Goal: Transaction & Acquisition: Purchase product/service

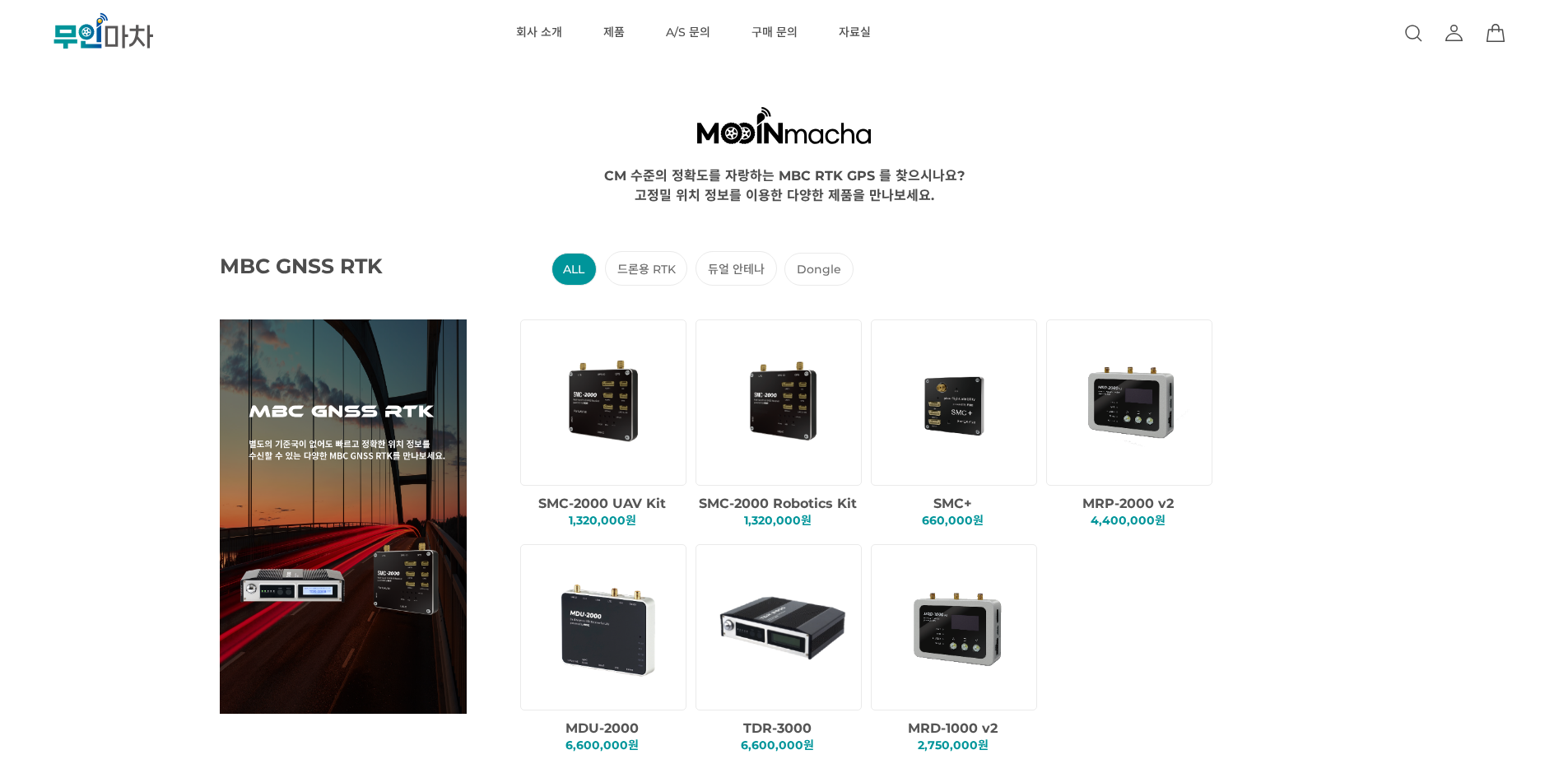
click at [1452, 45] on link at bounding box center [1454, 33] width 20 height 66
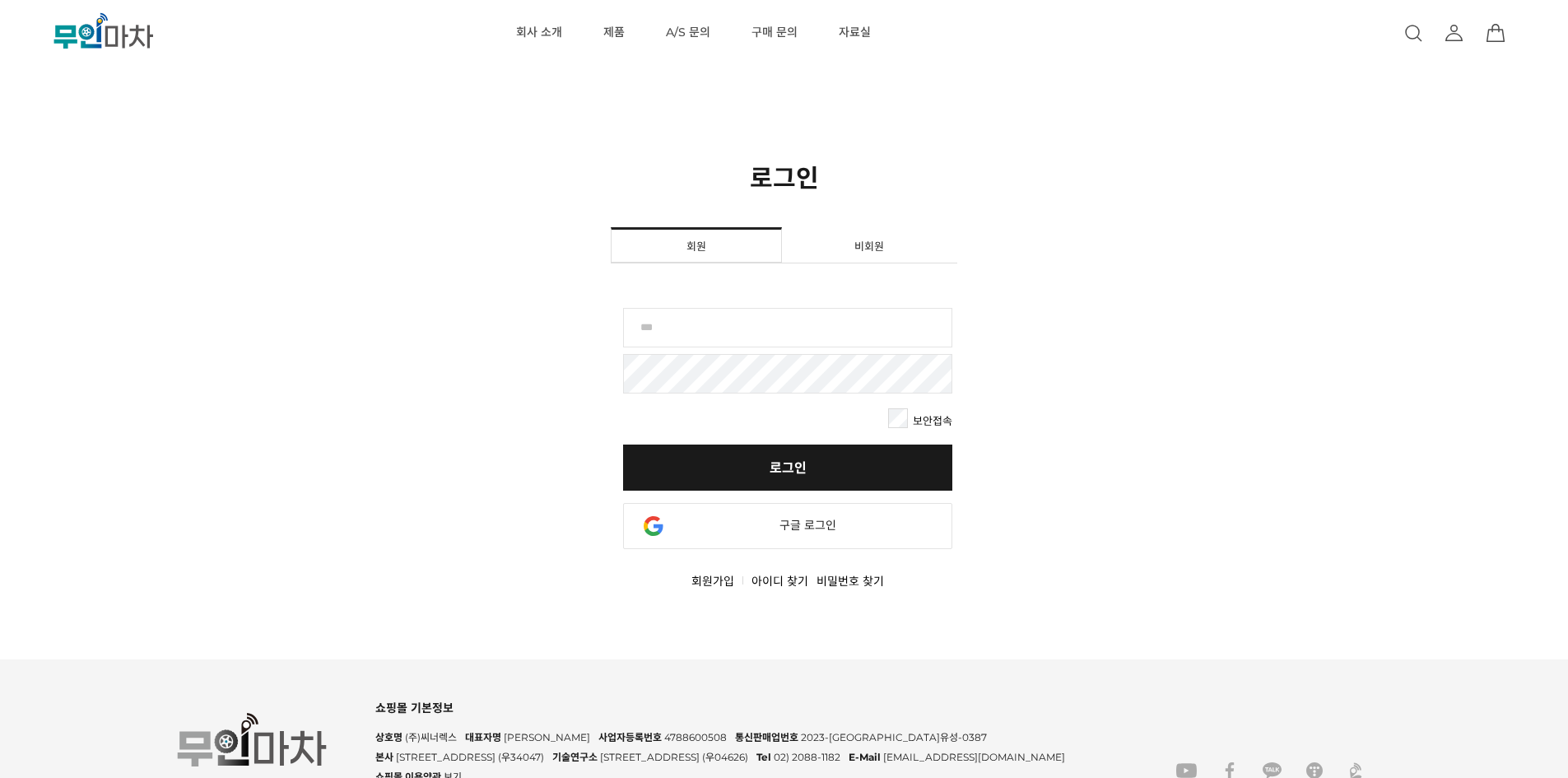
drag, startPoint x: 868, startPoint y: 339, endPoint x: 898, endPoint y: 330, distance: 31.3
click at [868, 339] on input "text" at bounding box center [787, 328] width 330 height 40
paste input "********"
type input "********"
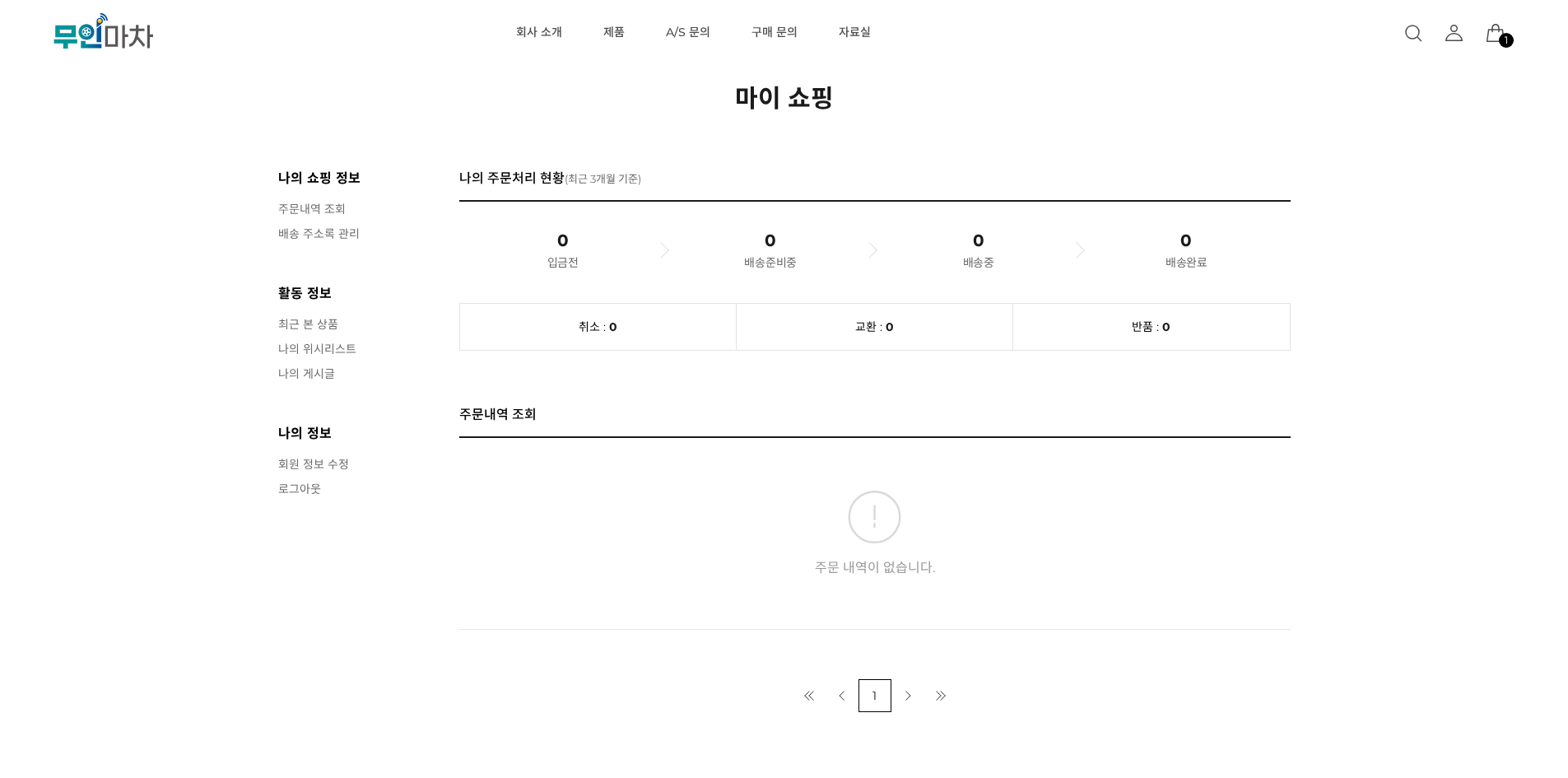
click at [1494, 29] on icon at bounding box center [1495, 33] width 18 height 18
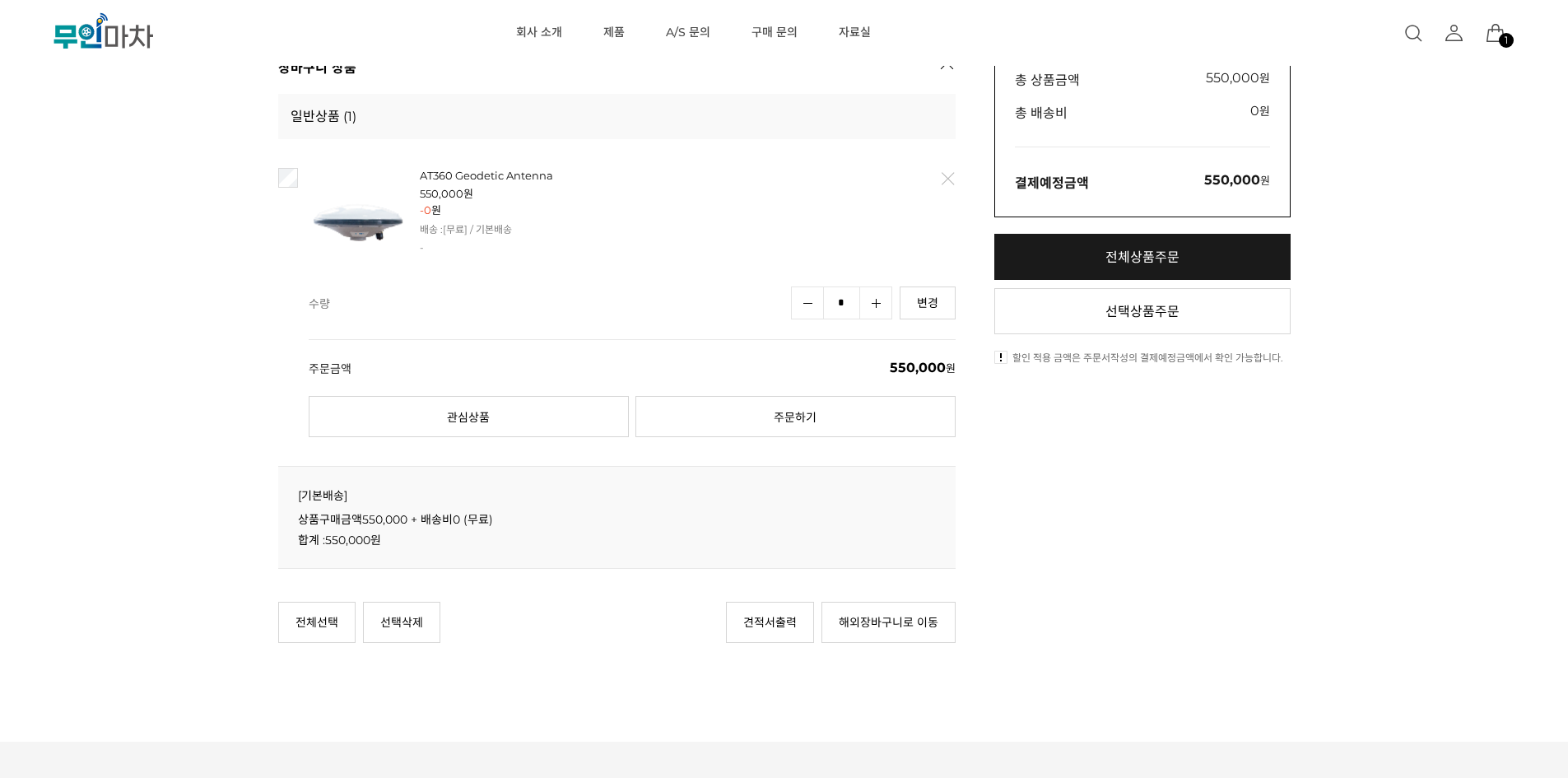
scroll to position [274, 0]
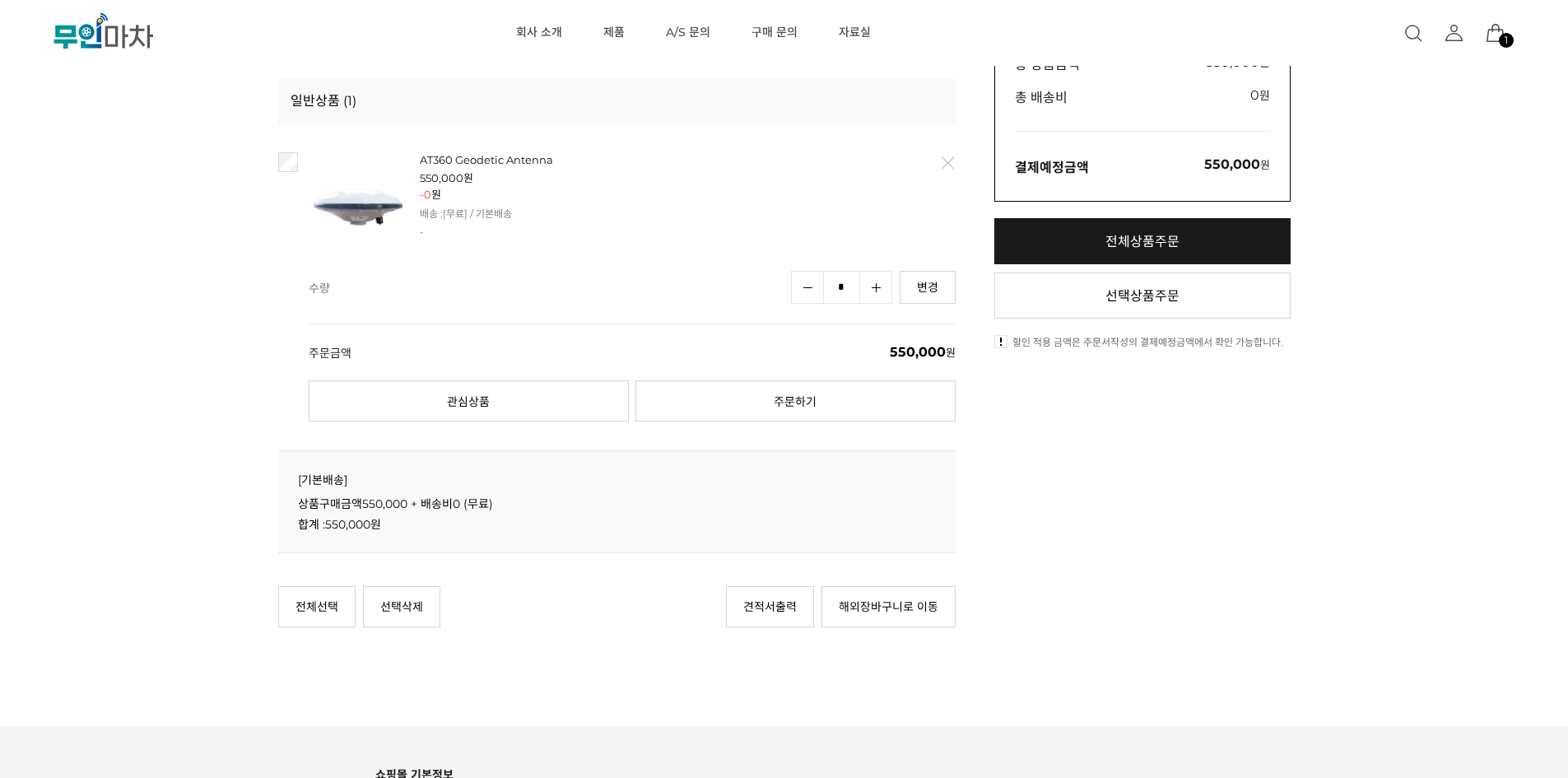
click at [213, 276] on div "현재 위치 홈 장바구니 장바구니 1. 장바구니 2. 주문서작성 3. 주문완료 배송상품 (1) 장바구니에 담긴 상품은 7일 동안 보관됩니다. 장…" at bounding box center [784, 185] width 1568 height 917
click at [1100, 241] on link "전체상품주문" at bounding box center [1142, 241] width 296 height 46
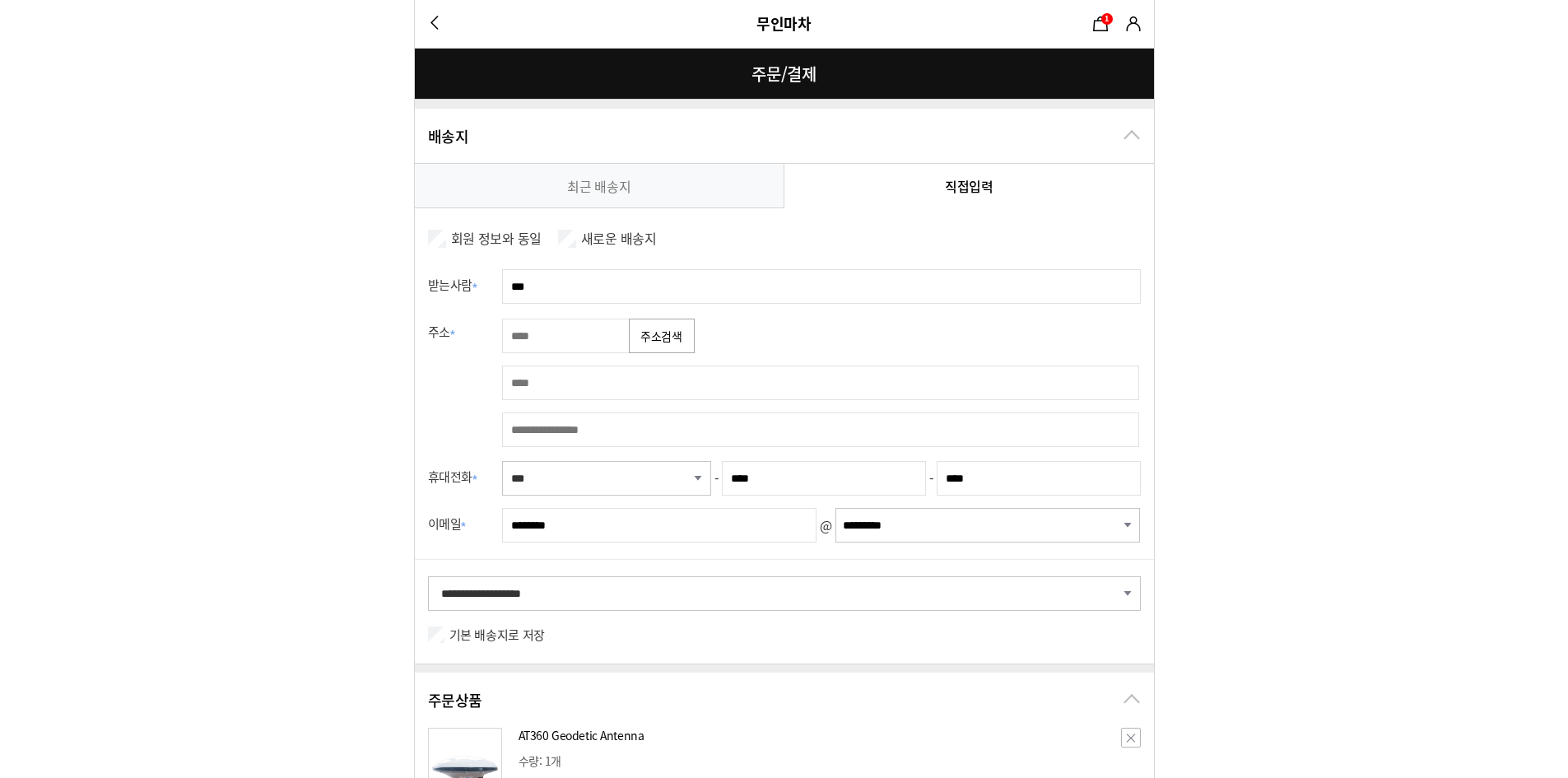
click at [691, 199] on link "최근 배송지" at bounding box center [599, 185] width 369 height 44
click at [894, 192] on link "직접입력" at bounding box center [968, 185] width 369 height 44
click at [901, 176] on link "직접입력" at bounding box center [968, 185] width 369 height 44
click at [653, 341] on button "주소검색" at bounding box center [662, 336] width 66 height 34
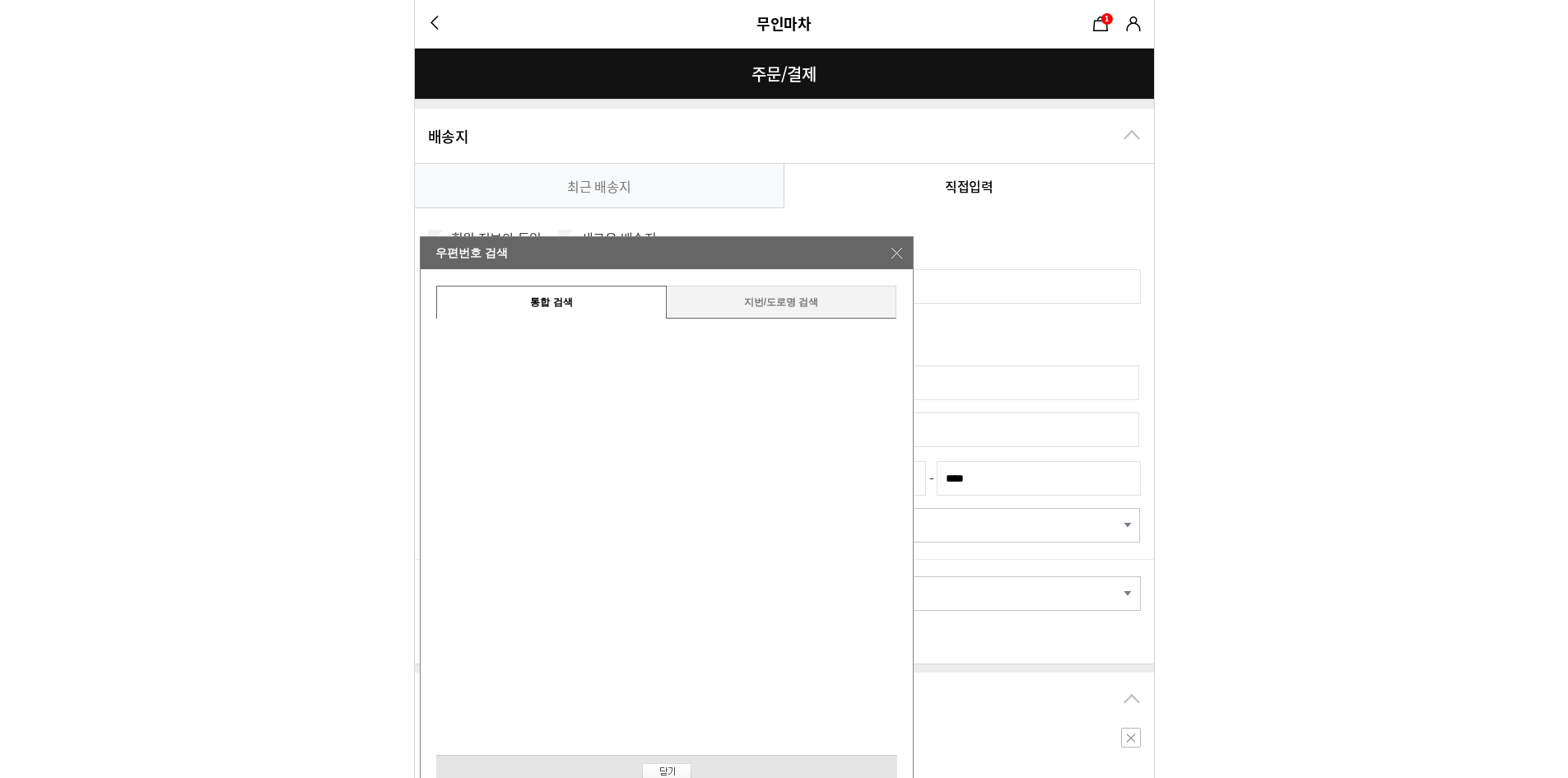
click at [894, 250] on img at bounding box center [896, 253] width 10 height 10
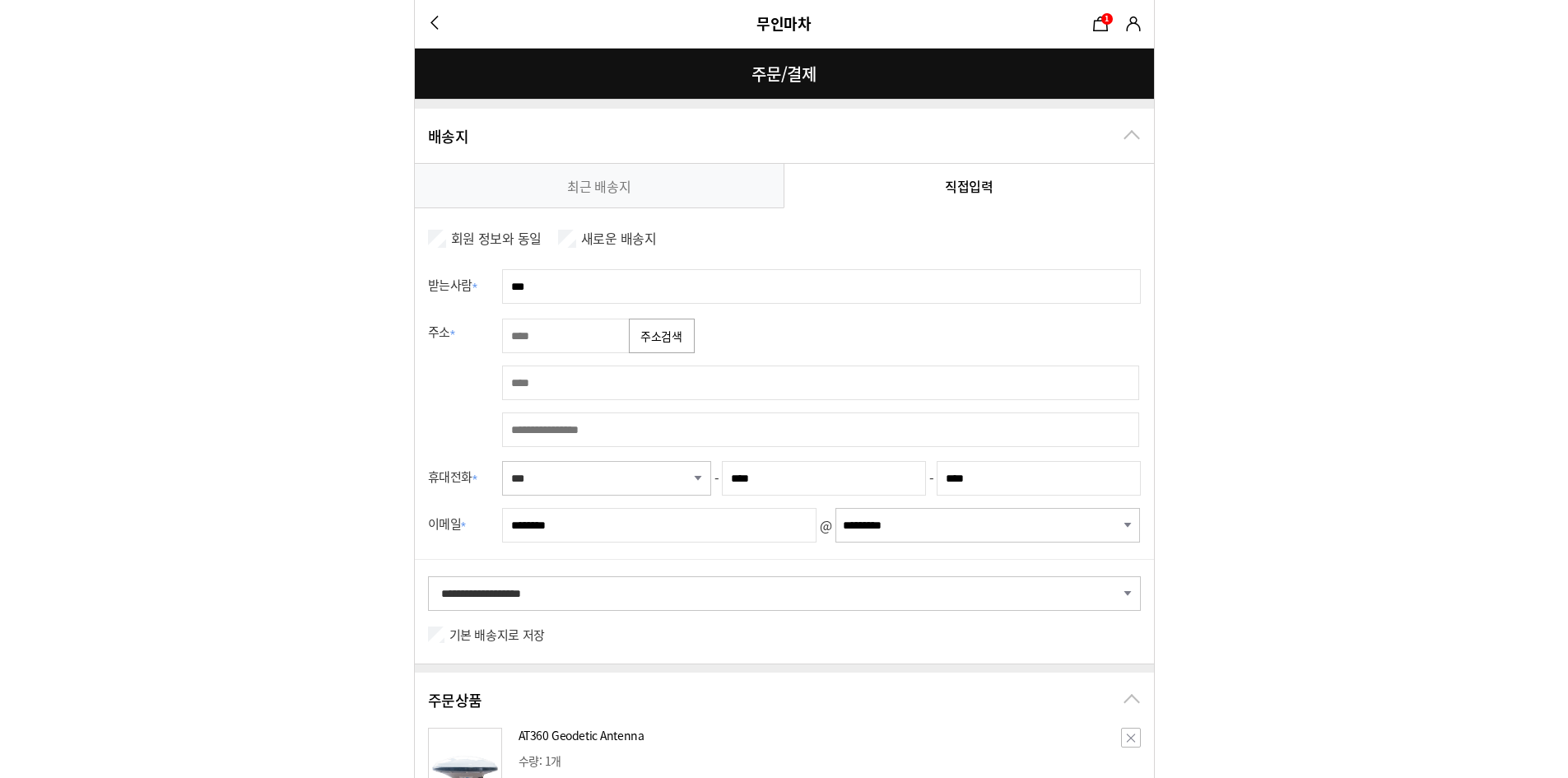
click at [579, 347] on input "text" at bounding box center [567, 336] width 132 height 34
click at [649, 343] on button "주소검색" at bounding box center [662, 336] width 66 height 34
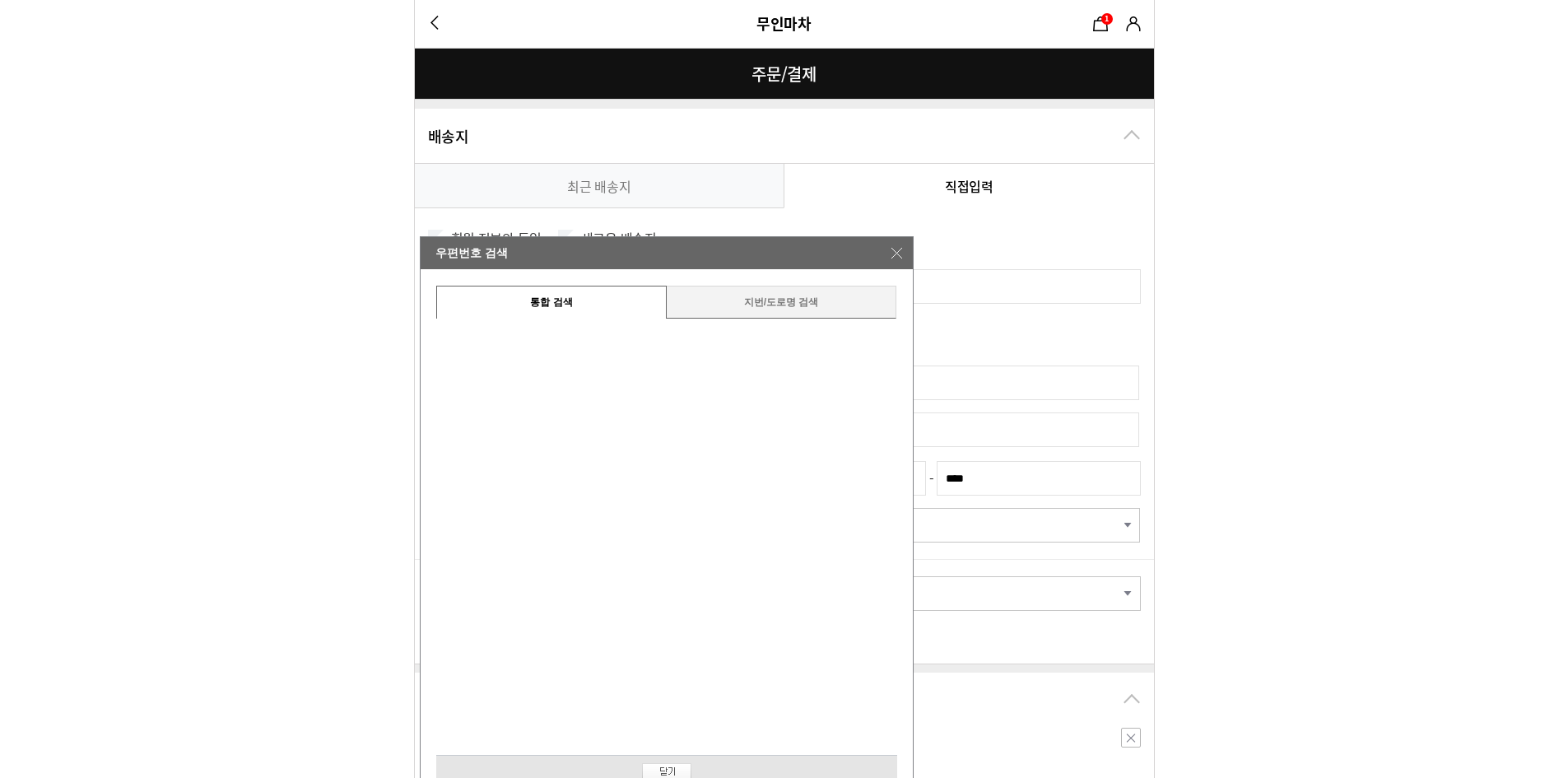
type input "*****"
type input "**********"
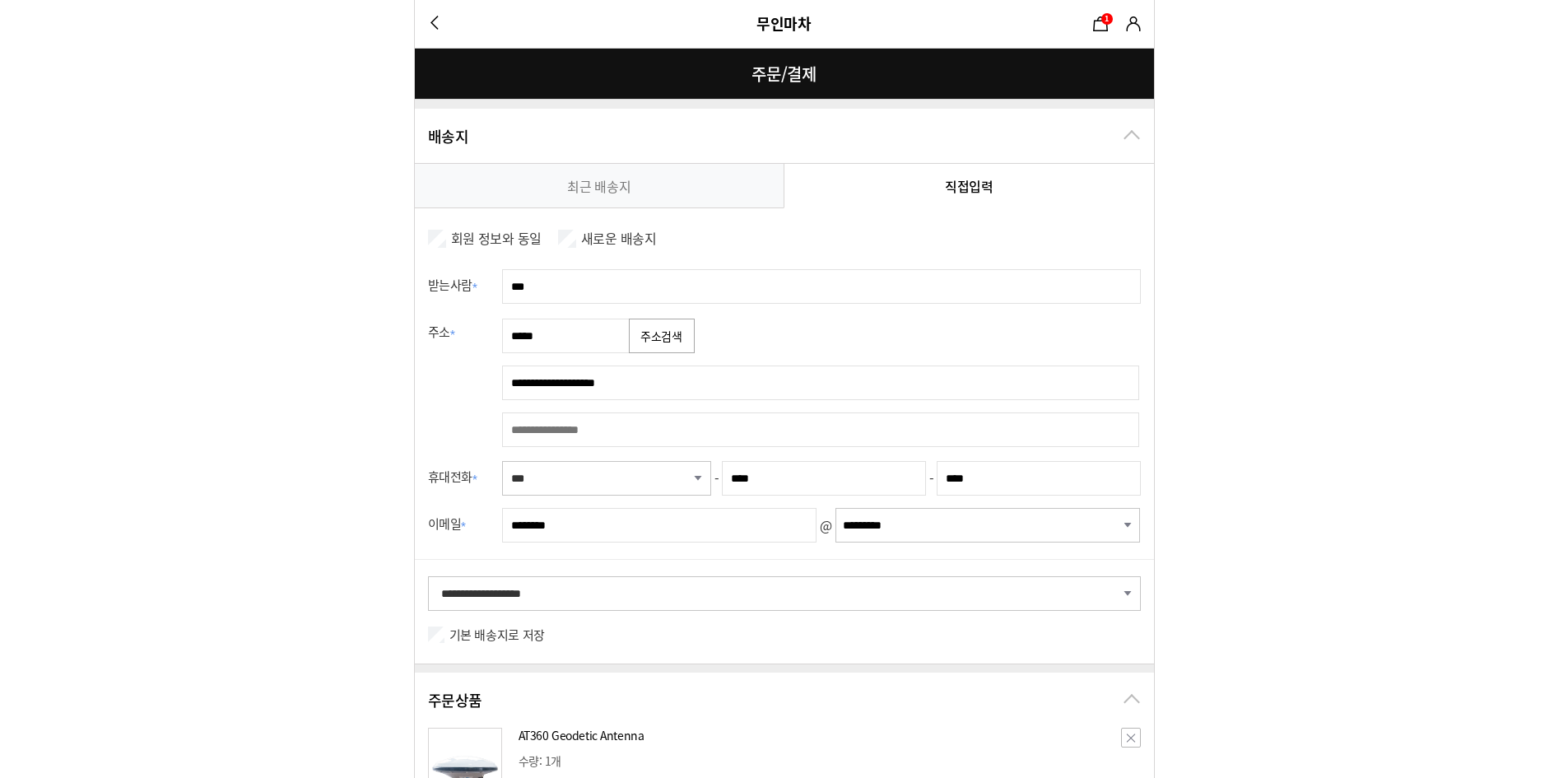
click at [668, 427] on input "text" at bounding box center [820, 429] width 637 height 34
paste input "****"
type input "****"
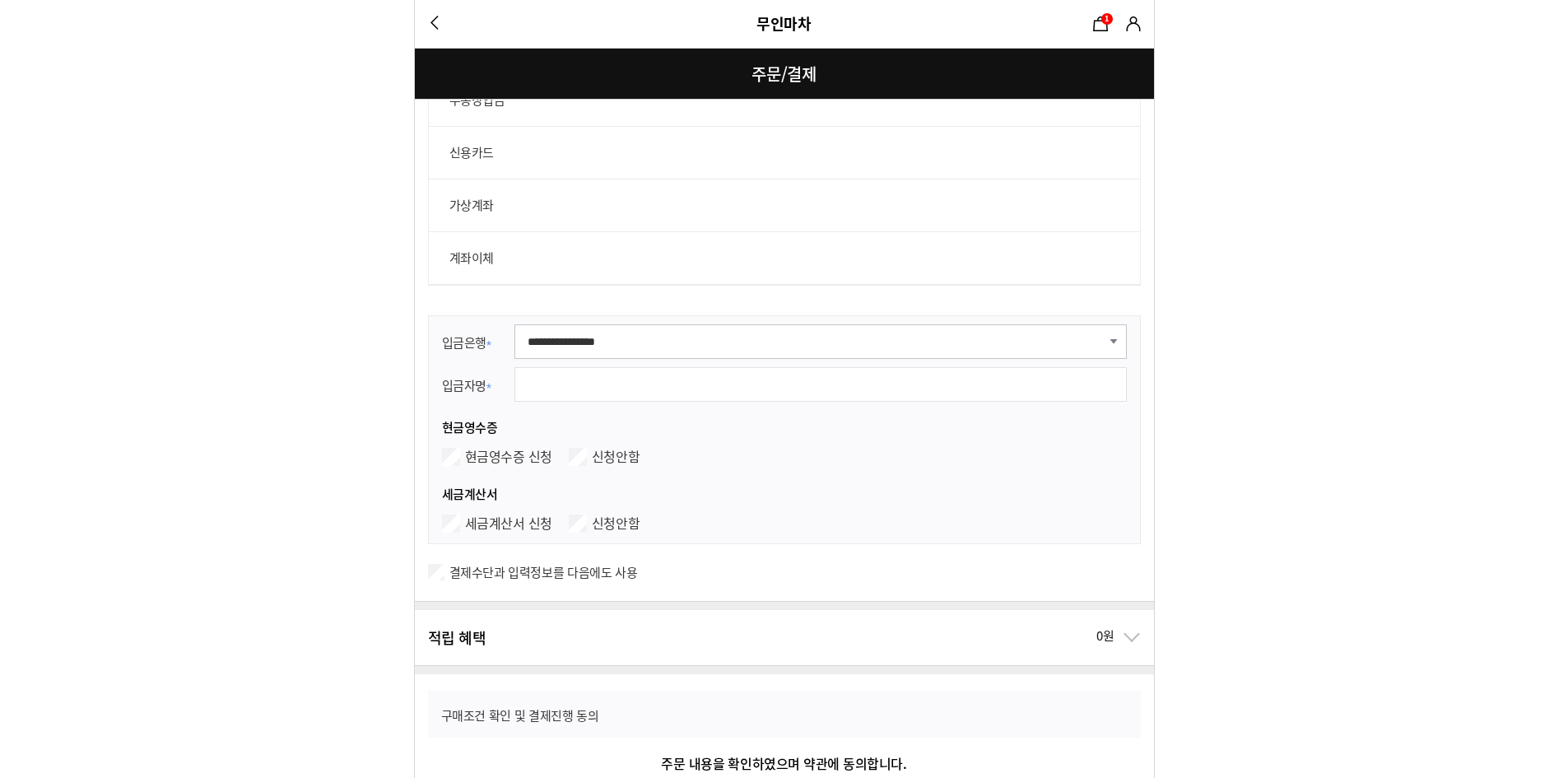
click at [732, 162] on label "신용카드" at bounding box center [784, 151] width 713 height 52
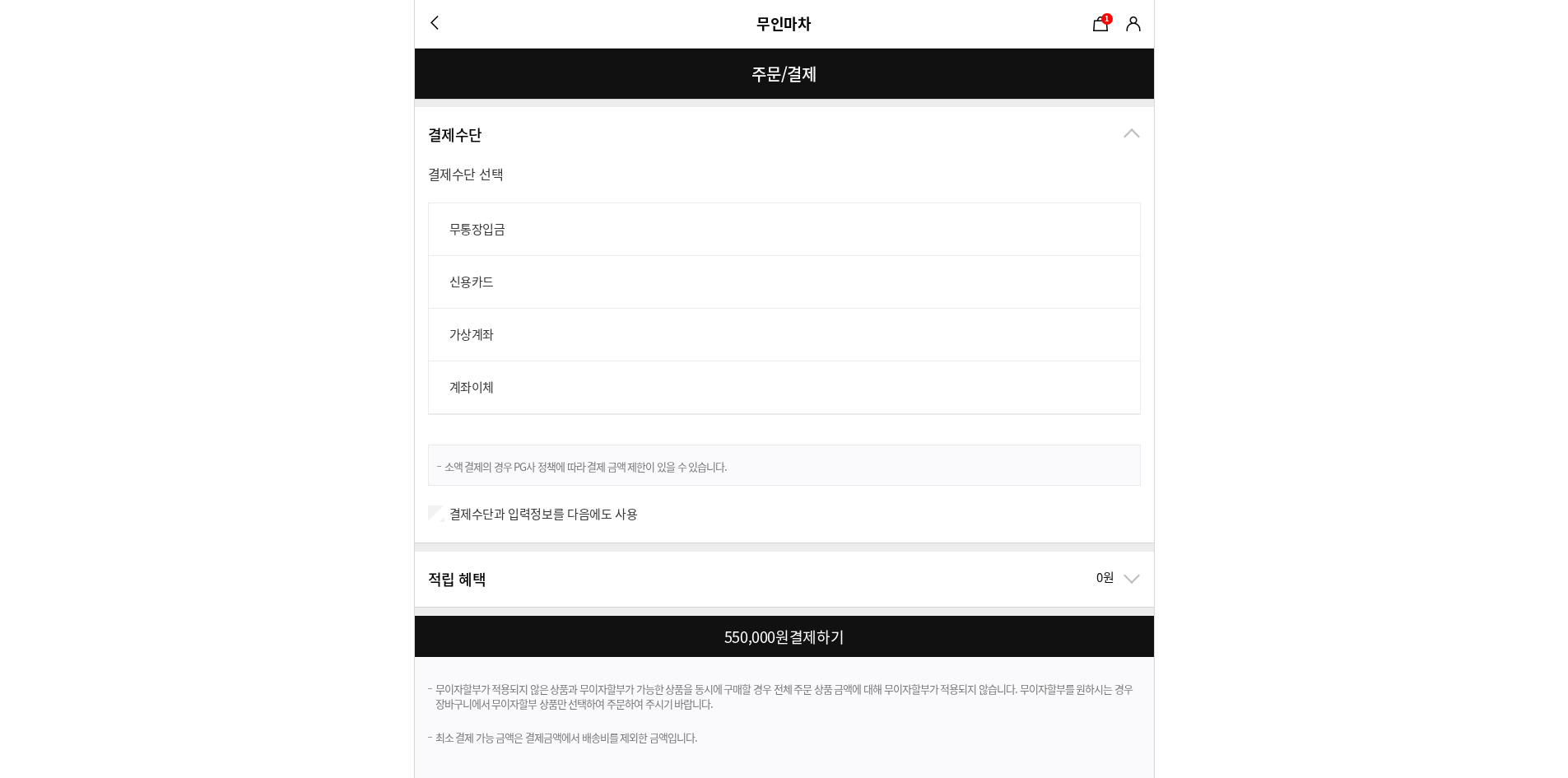
scroll to position [968, 0]
click at [695, 631] on button "550,000 원 결제하기 정기배송 신청하기" at bounding box center [784, 636] width 739 height 41
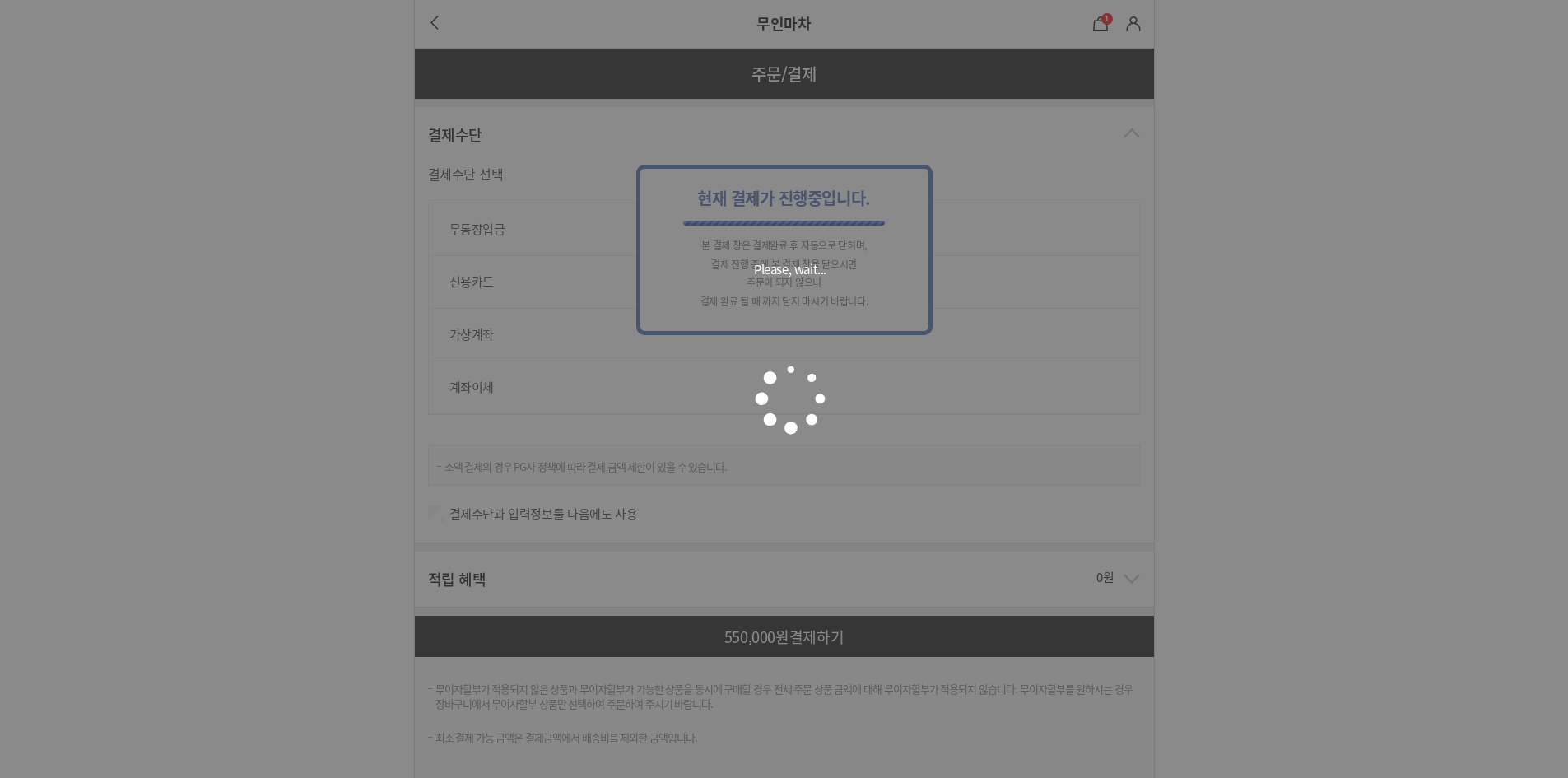
scroll to position [0, 0]
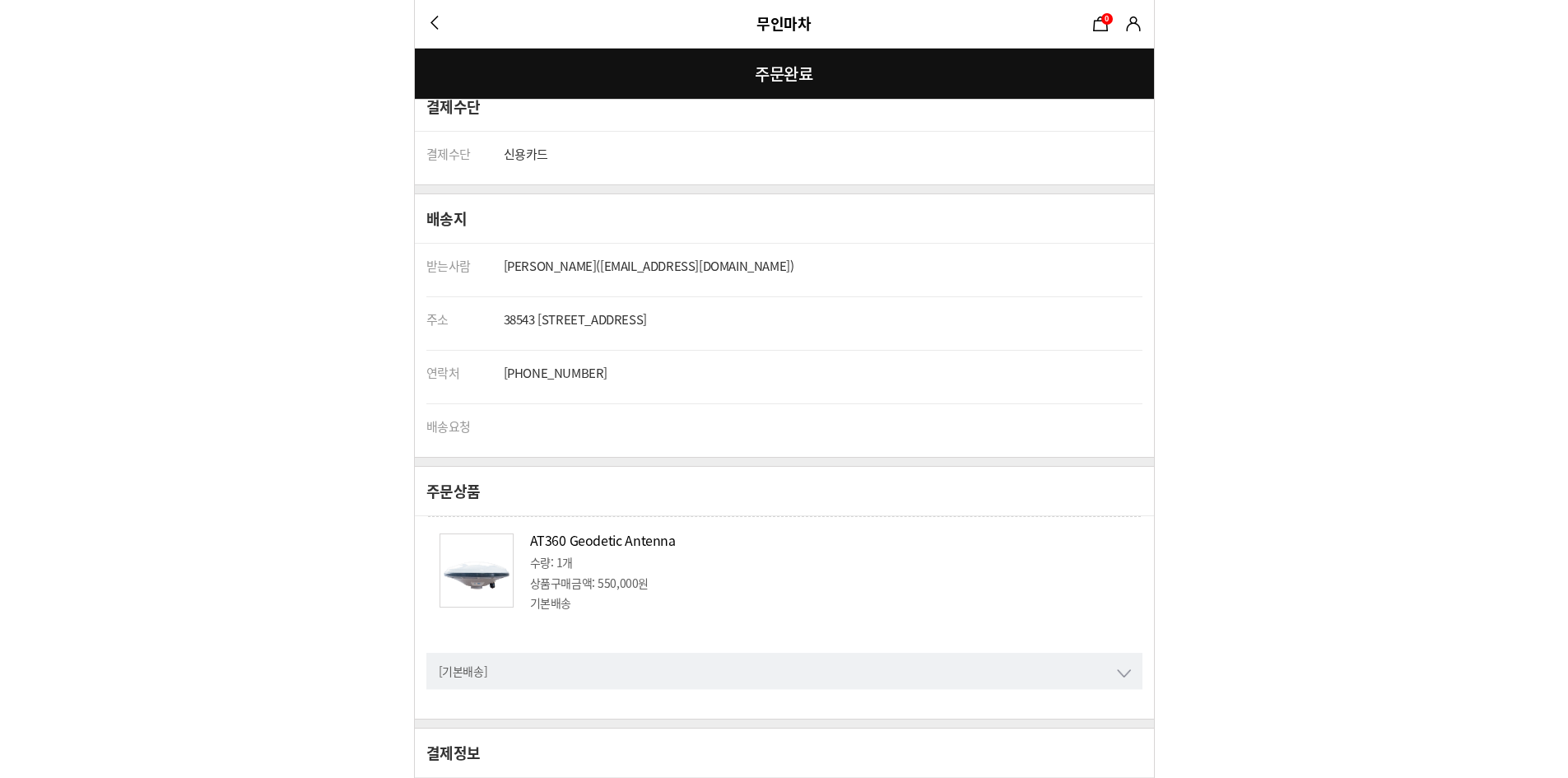
scroll to position [473, 0]
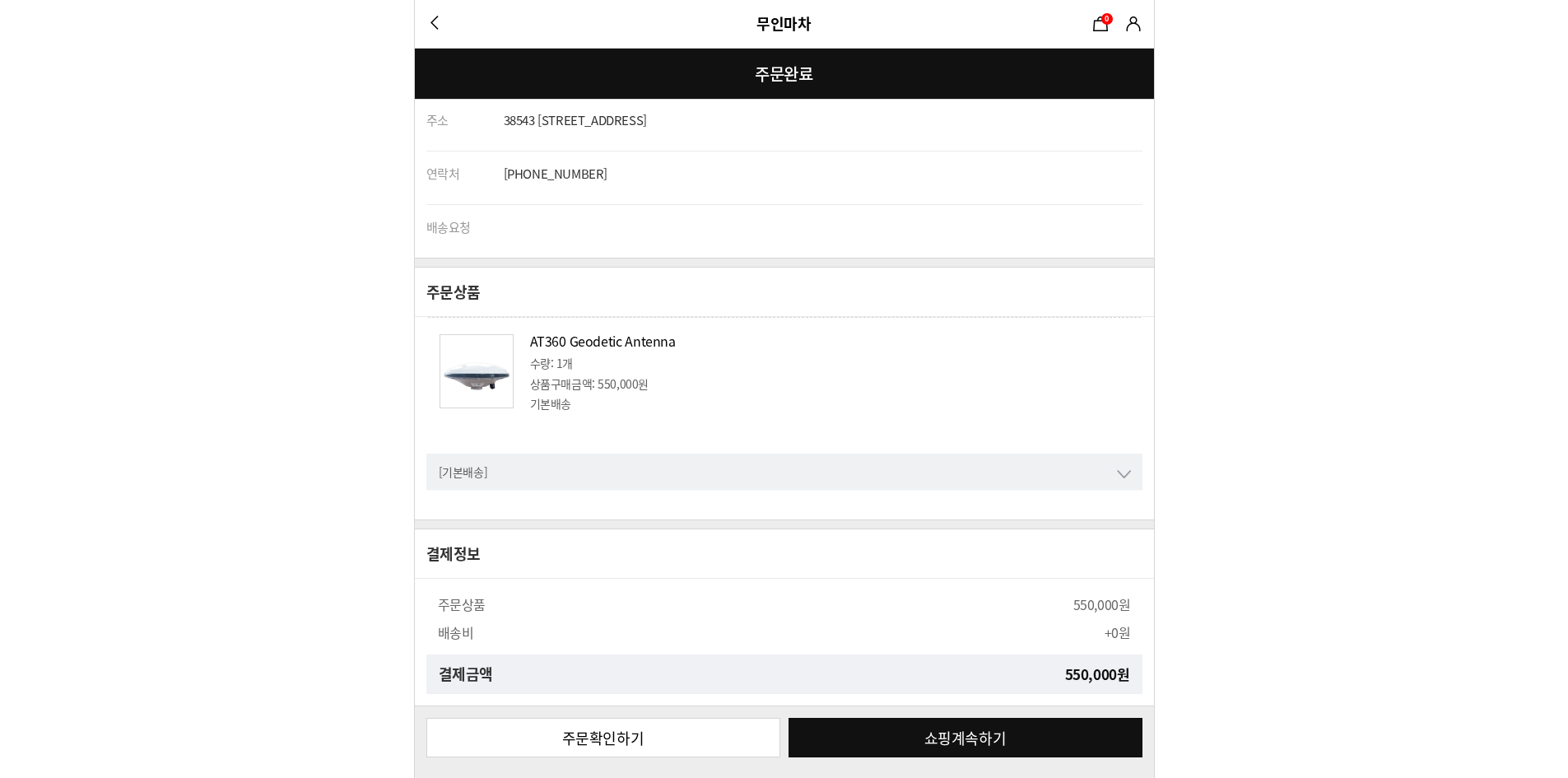
click at [669, 740] on link "주문확인하기" at bounding box center [602, 738] width 354 height 40
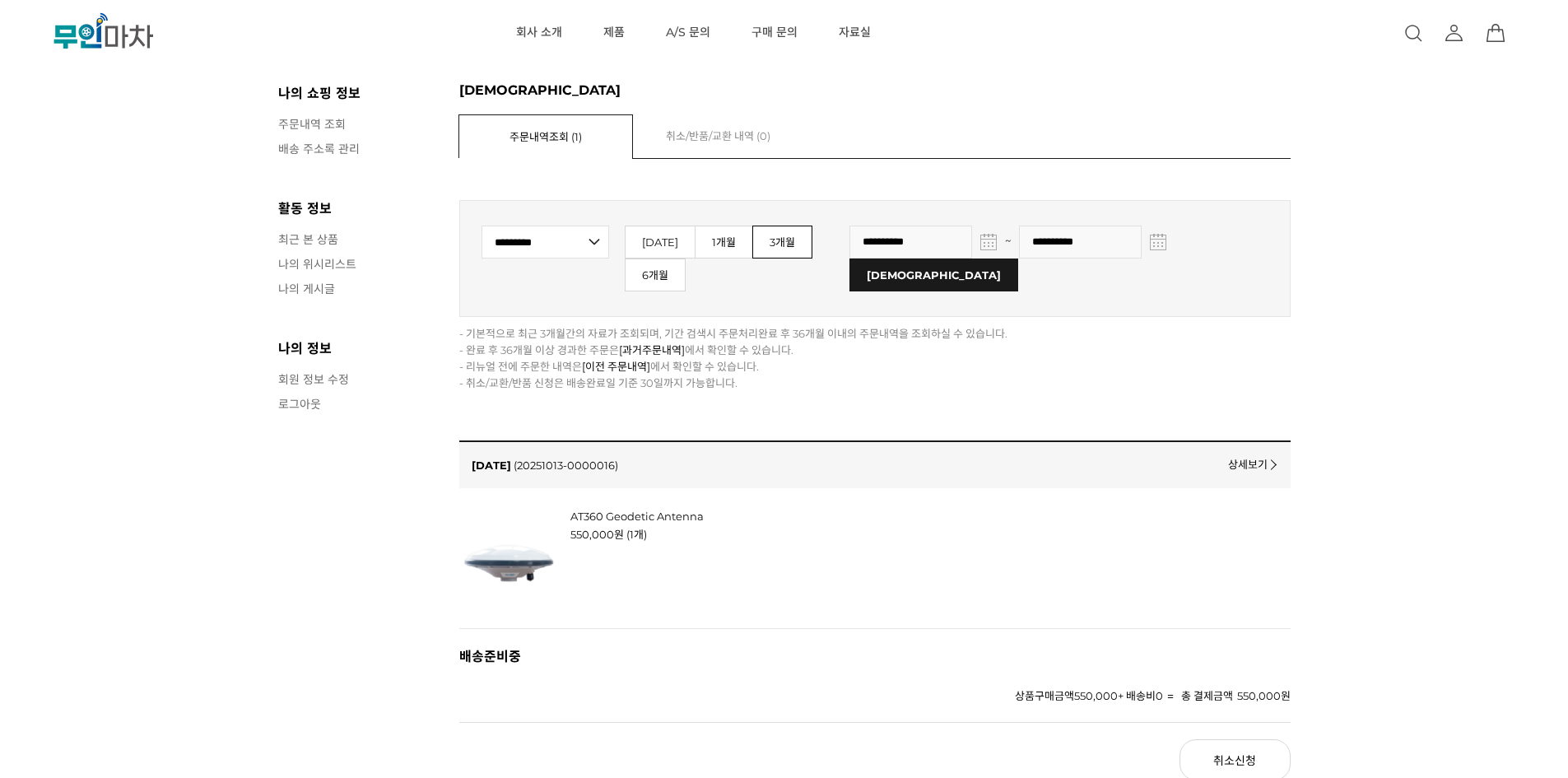
click at [582, 442] on div "렌탈 [DATE] (20251013-0000016)" at bounding box center [875, 464] width 831 height 47
click at [585, 459] on link "(20251013-0000016)" at bounding box center [565, 465] width 104 height 13
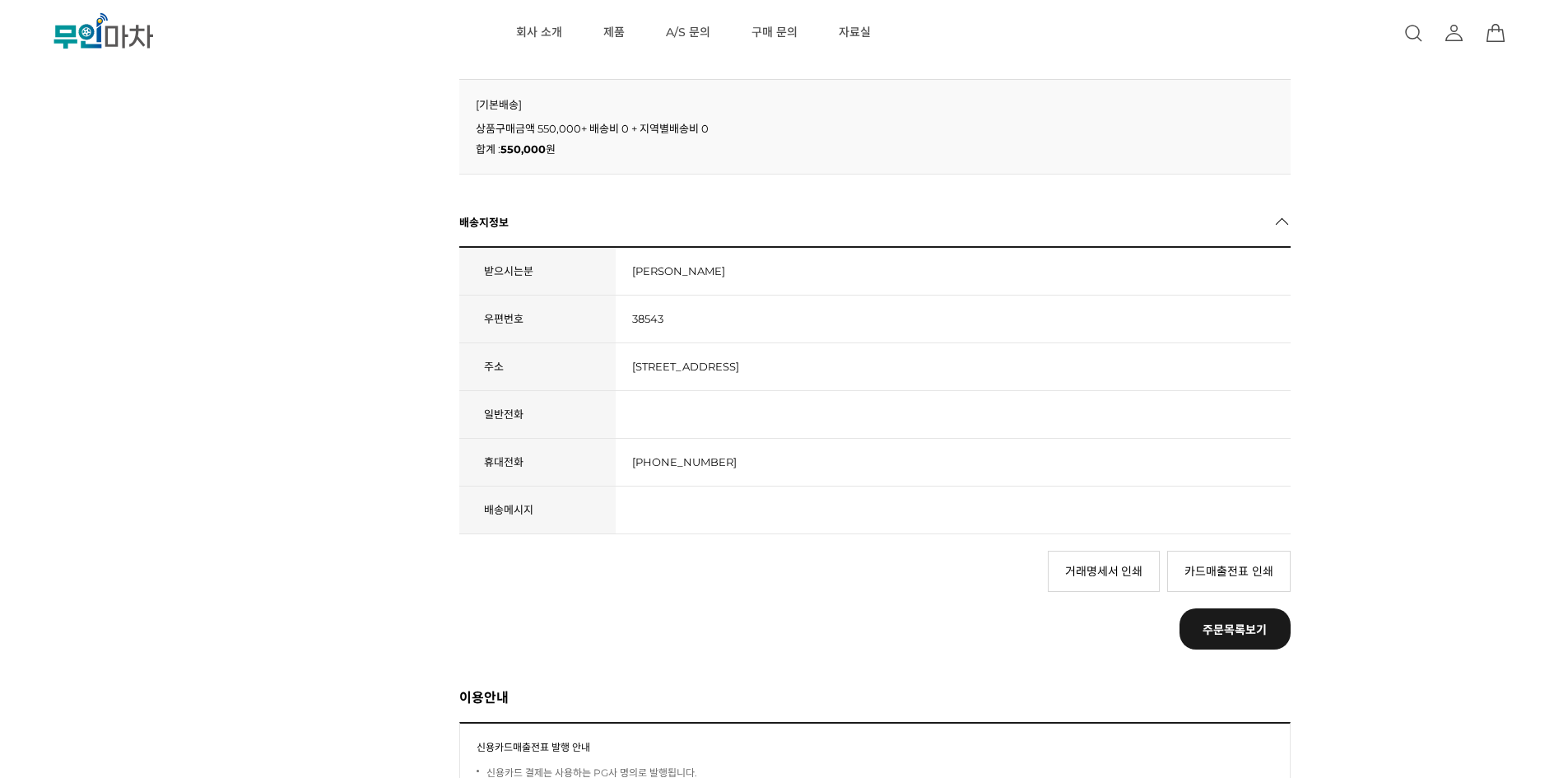
scroll to position [1097, 0]
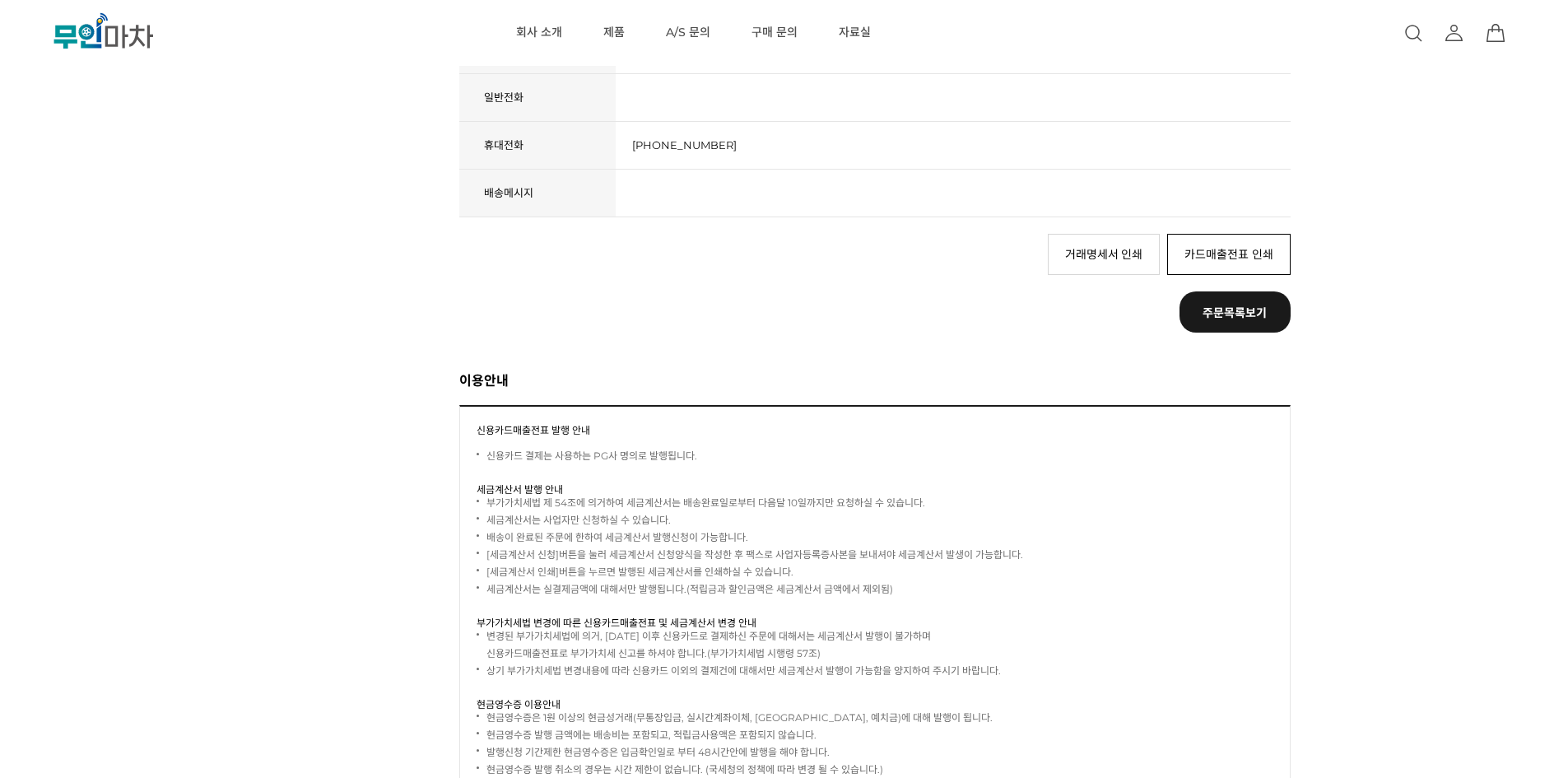
click at [1214, 263] on link "카드매출전표 인쇄" at bounding box center [1228, 255] width 123 height 41
click at [1113, 259] on link "거래명세서 인쇄" at bounding box center [1103, 255] width 113 height 41
